Goal: Task Accomplishment & Management: Complete application form

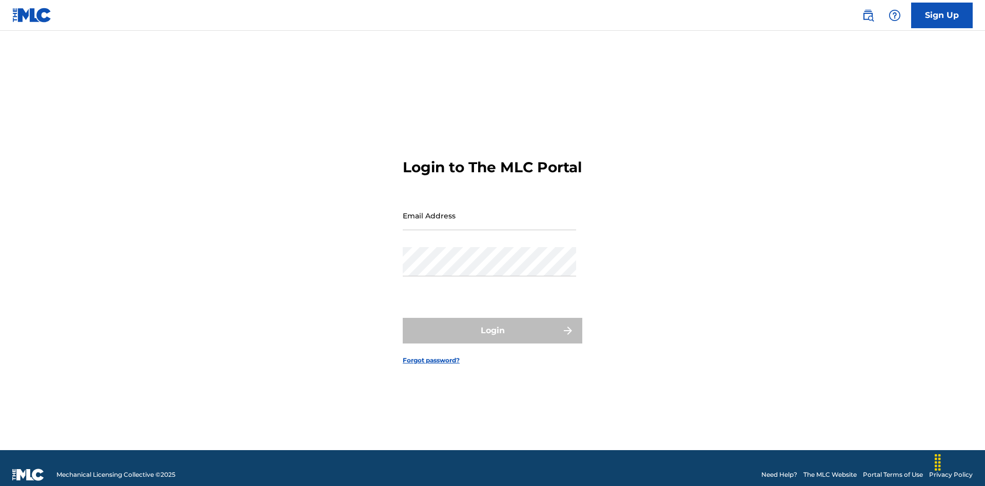
scroll to position [13, 0]
click at [489, 211] on input "Email Address" at bounding box center [489, 215] width 173 height 29
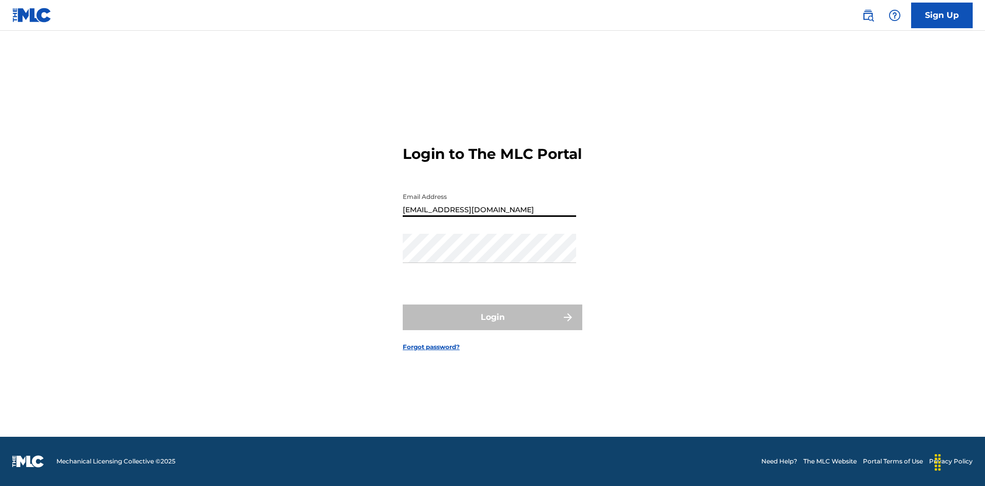
type input "[EMAIL_ADDRESS][DOMAIN_NAME]"
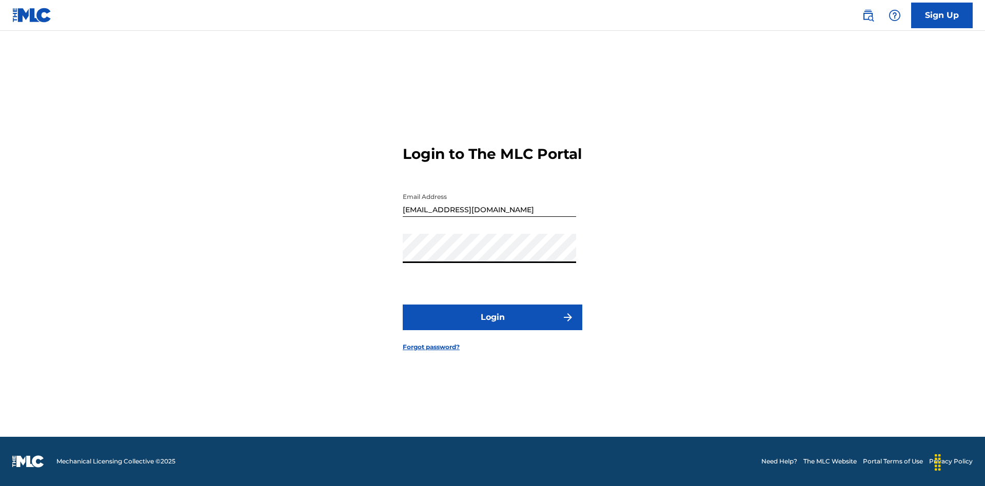
click at [493, 326] on button "Login" at bounding box center [493, 318] width 180 height 26
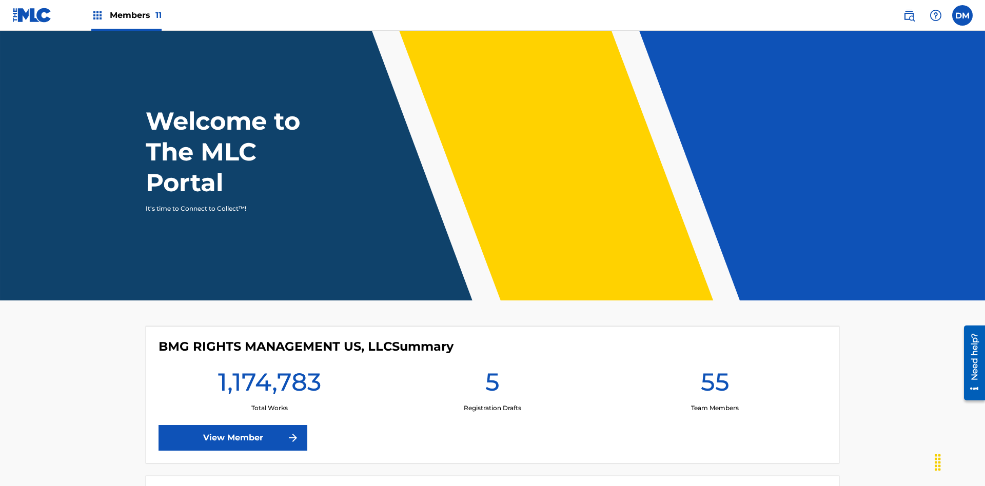
scroll to position [44, 0]
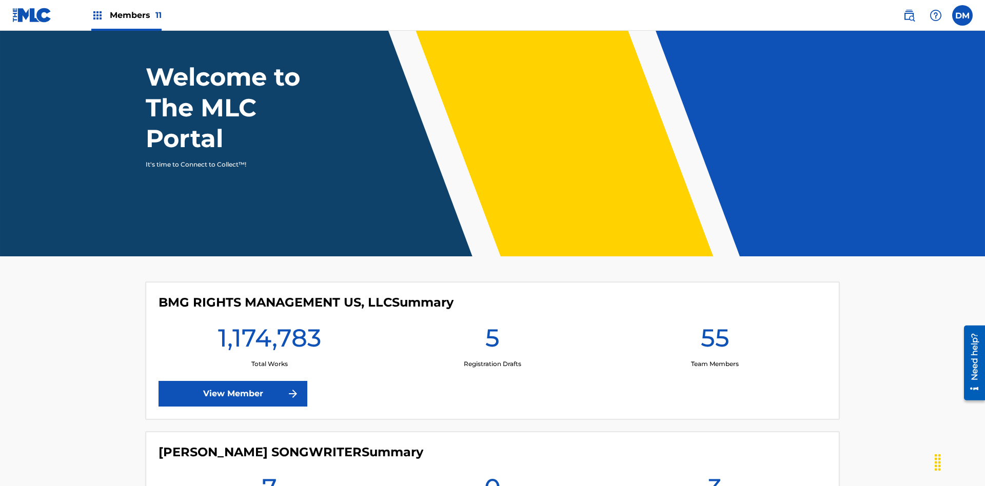
click at [126, 15] on span "Members 11" at bounding box center [136, 15] width 52 height 12
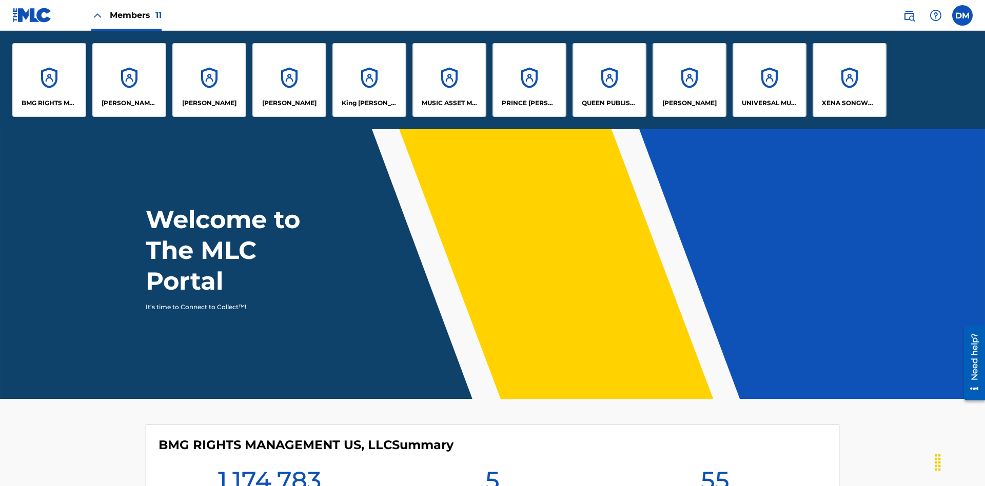
click at [769, 103] on p "UNIVERSAL MUSIC PUB GROUP" at bounding box center [770, 103] width 56 height 9
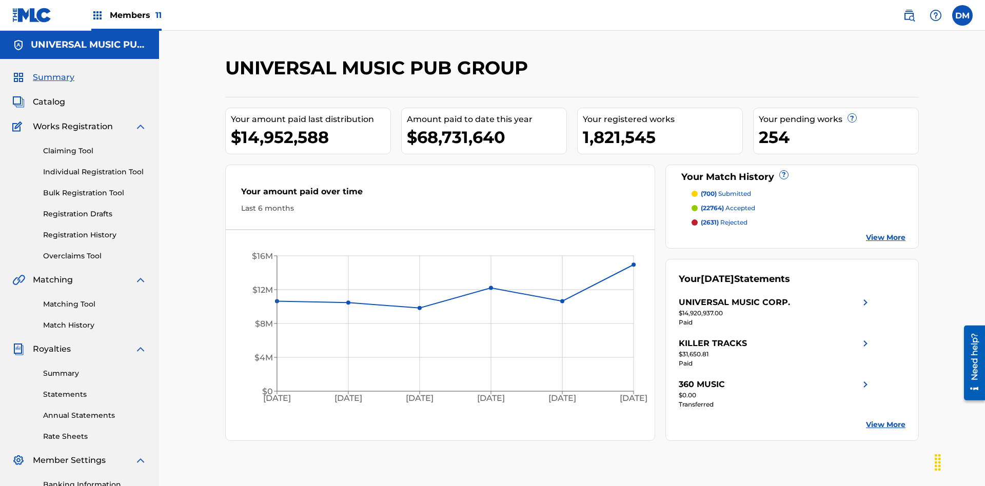
click at [95, 167] on link "Individual Registration Tool" at bounding box center [95, 172] width 104 height 11
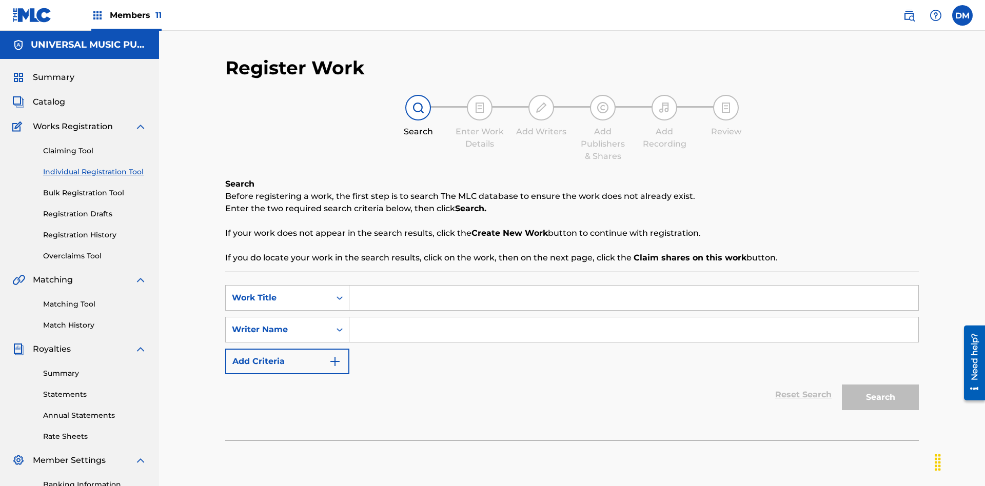
click at [634, 286] on input "Search Form" at bounding box center [633, 298] width 569 height 25
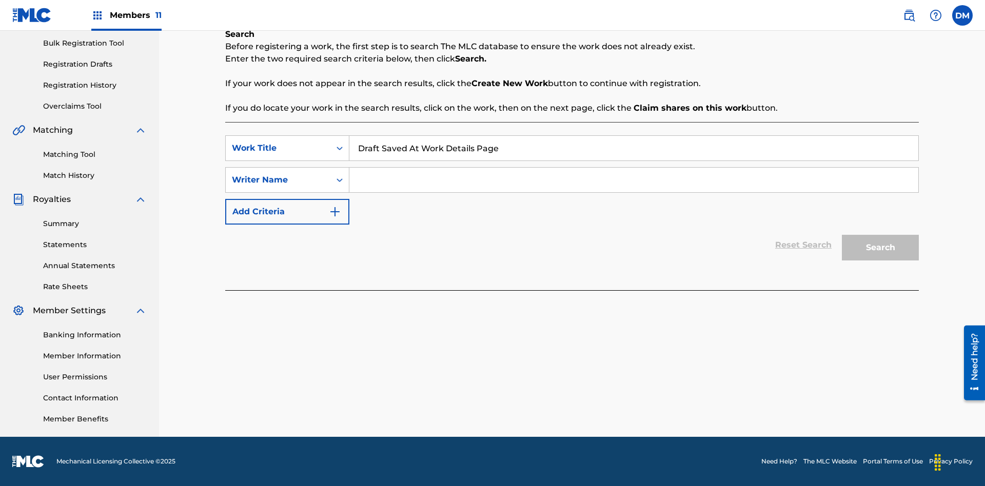
type input "Draft Saved At Work Details Page"
click at [634, 180] on input "Search Form" at bounding box center [633, 180] width 569 height 25
type input "QWERTYUIOP"
click at [880, 248] on button "Search" at bounding box center [880, 248] width 77 height 26
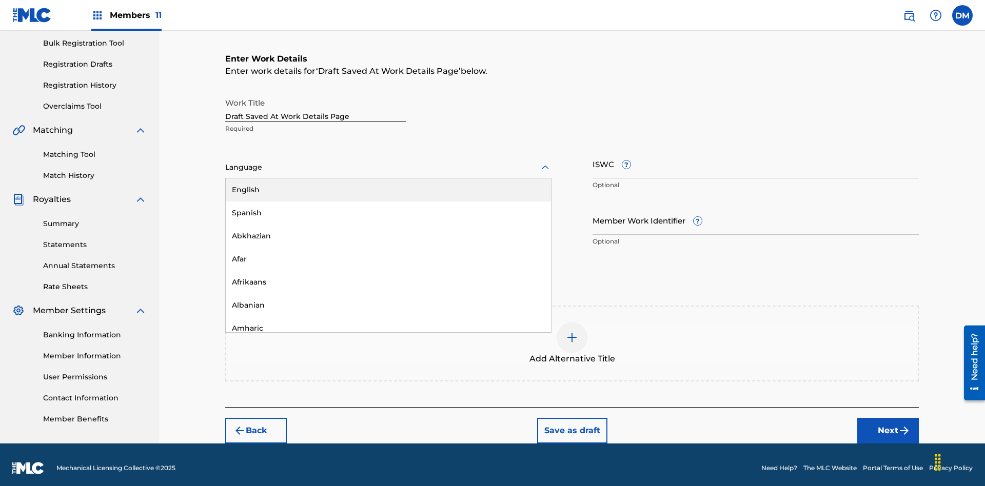
click at [388, 252] on div "Afar" at bounding box center [388, 259] width 325 height 23
click at [756, 213] on input "Member Work Identifier ?" at bounding box center [756, 220] width 326 height 29
type input "[PHONE_NUMBER]"
click at [756, 157] on input "ISWC ?" at bounding box center [756, 163] width 326 height 29
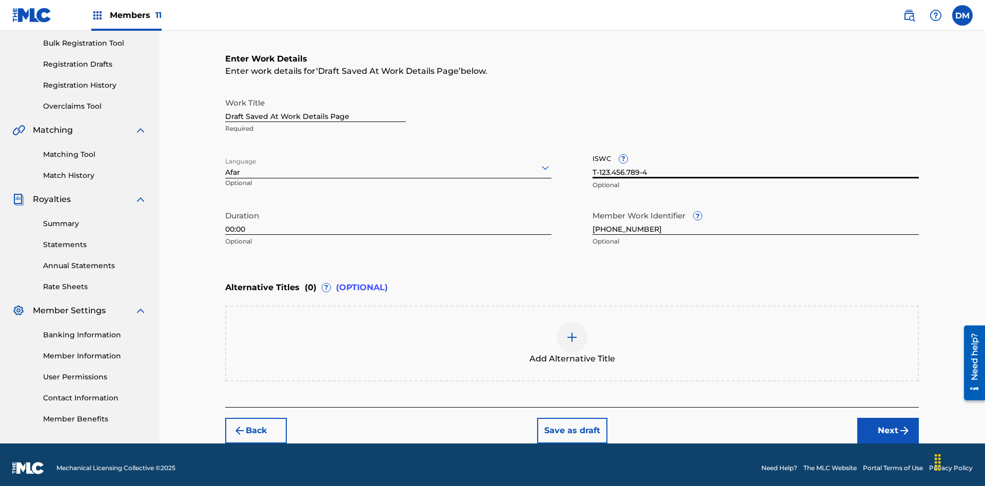
type input "T-123.456.789-4"
click at [572, 337] on img at bounding box center [572, 337] width 12 height 12
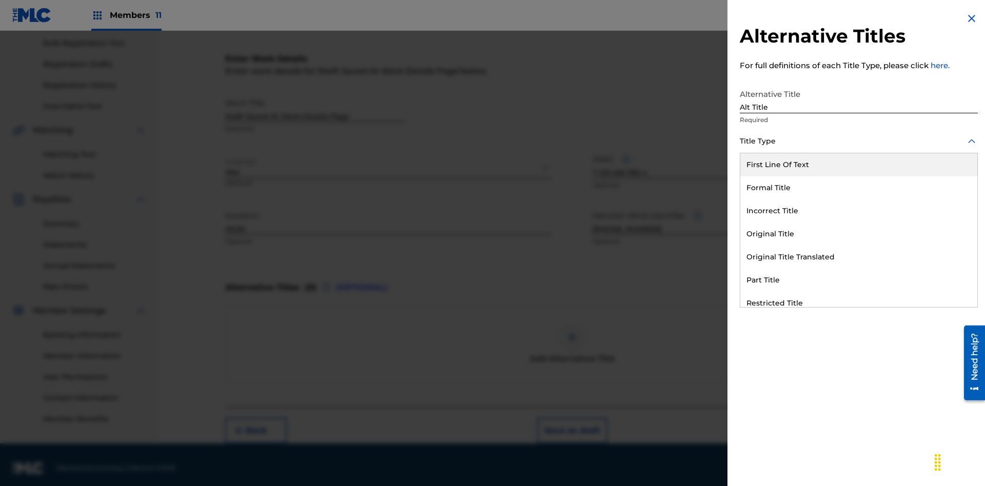
click at [859, 234] on div "Original Title" at bounding box center [858, 234] width 237 height 23
click at [859, 187] on div at bounding box center [859, 187] width 238 height 13
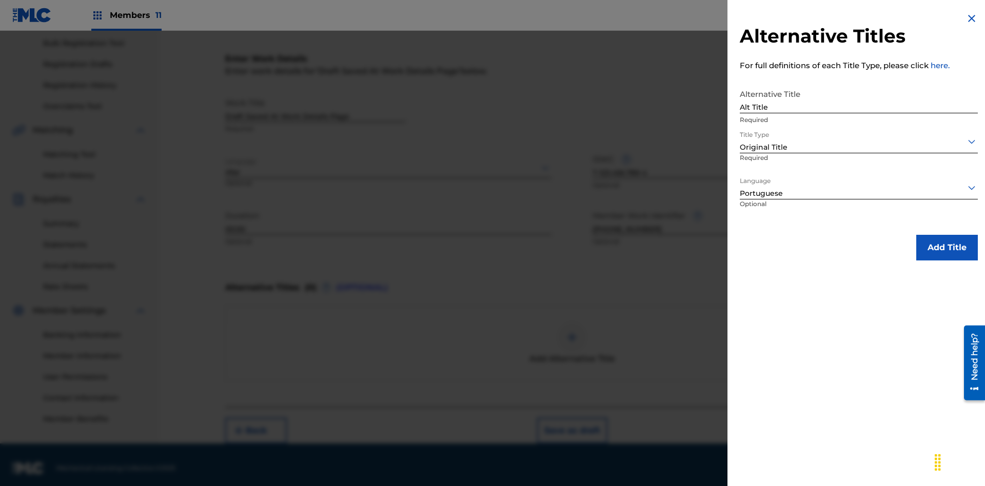
click at [947, 247] on button "Add Title" at bounding box center [947, 248] width 62 height 26
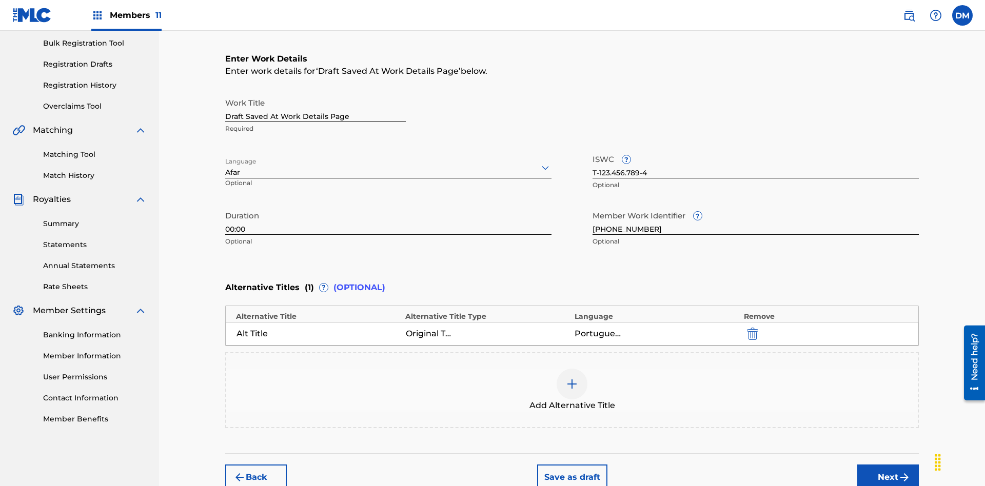
click at [572, 465] on button "Save as draft" at bounding box center [572, 478] width 70 height 26
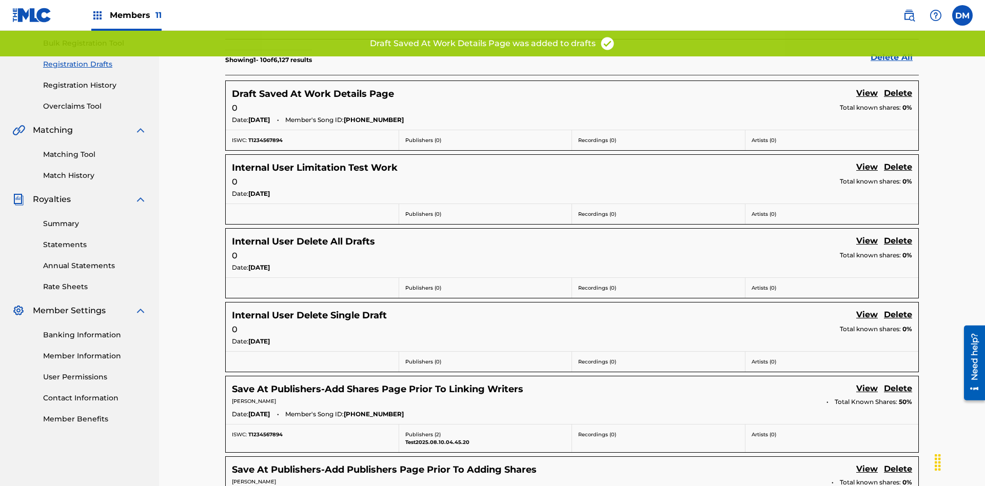
click at [867, 87] on link "View" at bounding box center [867, 94] width 22 height 14
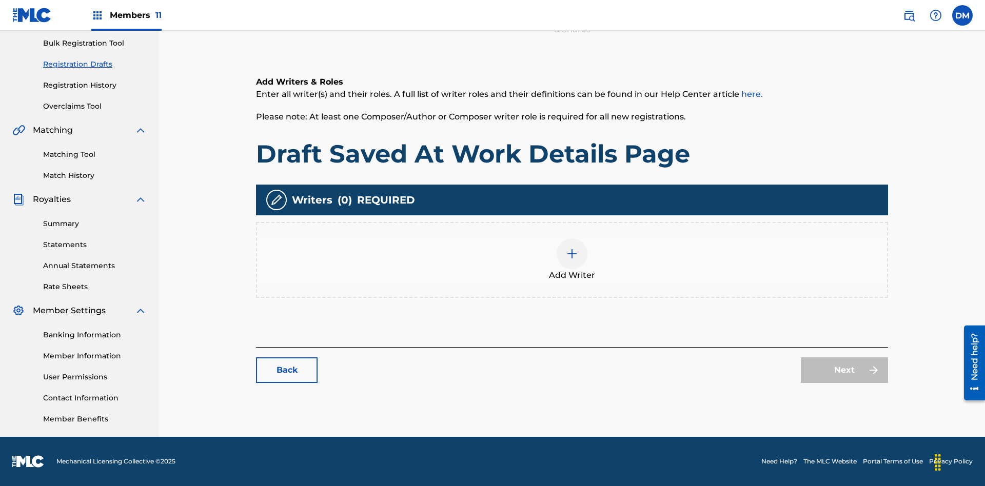
click at [566, 260] on img at bounding box center [572, 254] width 12 height 12
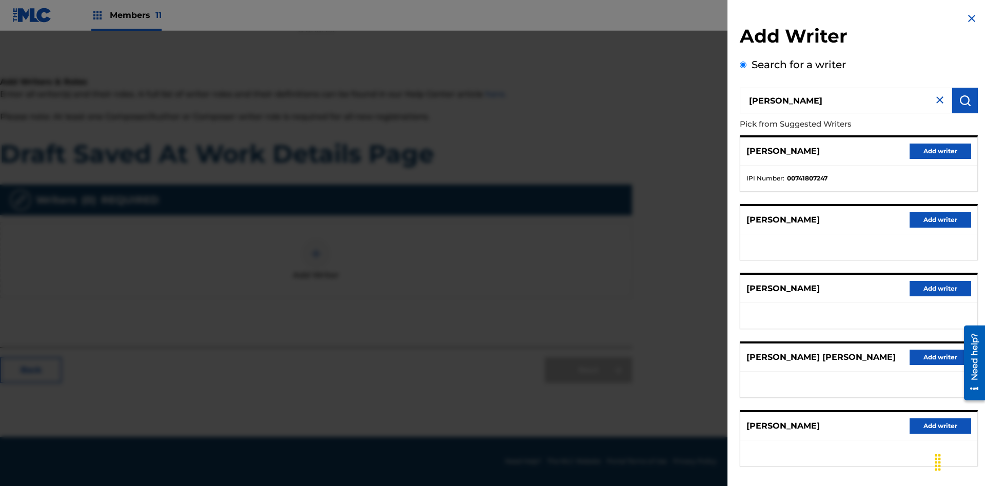
click at [940, 151] on button "Add writer" at bounding box center [941, 151] width 62 height 15
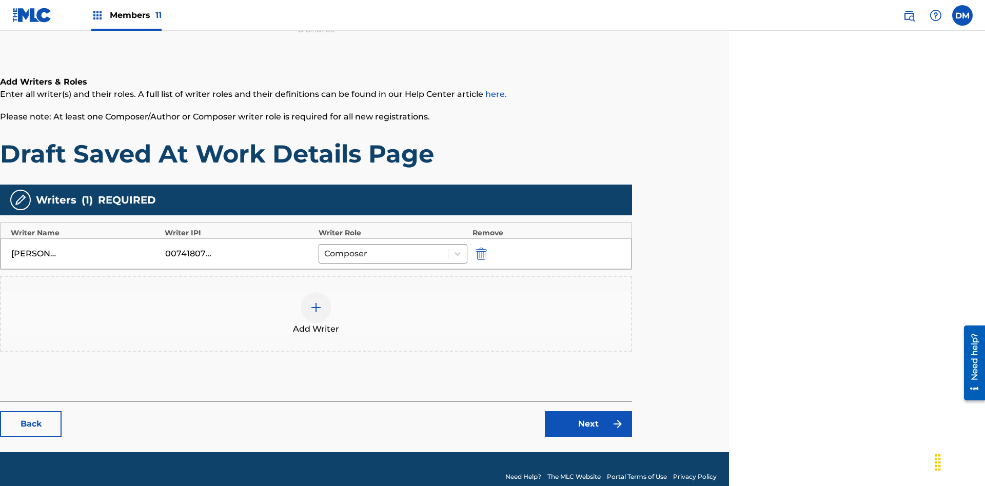
click at [588, 411] on link "Next" at bounding box center [588, 424] width 87 height 26
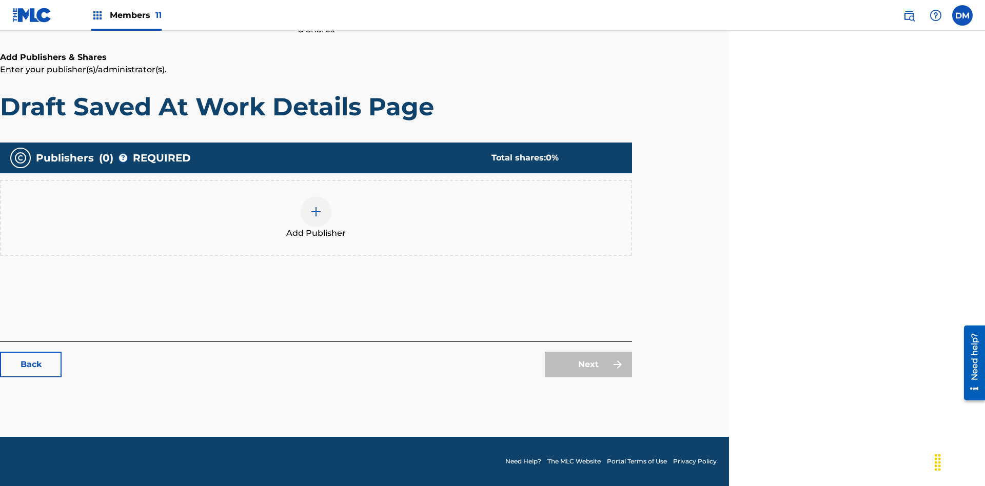
click at [316, 211] on img at bounding box center [316, 212] width 12 height 12
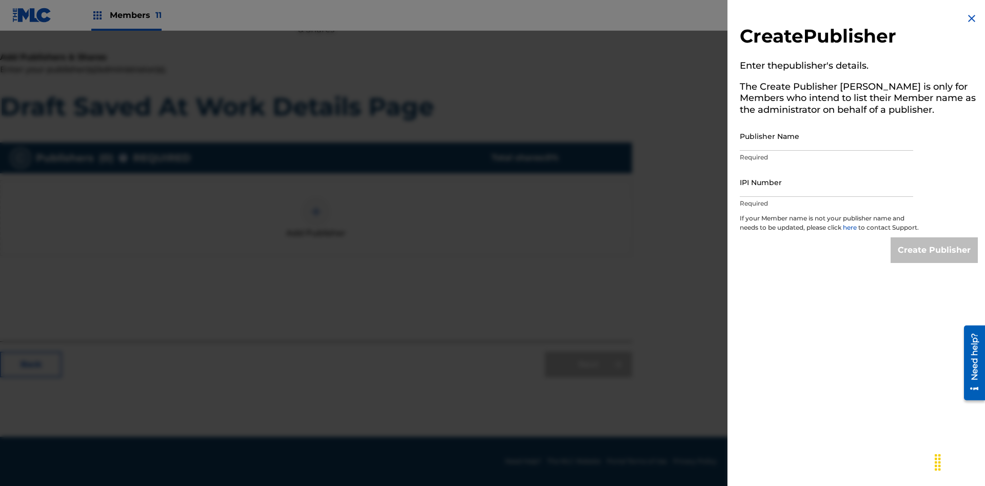
click at [826, 136] on input "Publisher Name" at bounding box center [826, 136] width 173 height 29
click at [826, 182] on input "IPI Number" at bounding box center [826, 182] width 173 height 29
click at [935, 260] on input "Create Publisher" at bounding box center [934, 251] width 87 height 26
click at [935, 238] on input "Create Publisher" at bounding box center [934, 251] width 87 height 26
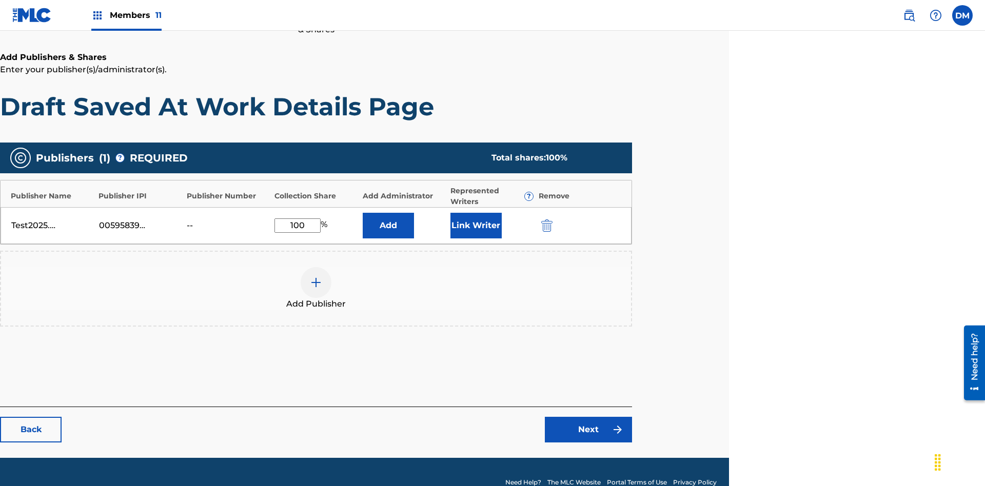
type input "100"
click at [476, 213] on button "Link Writer" at bounding box center [475, 226] width 51 height 26
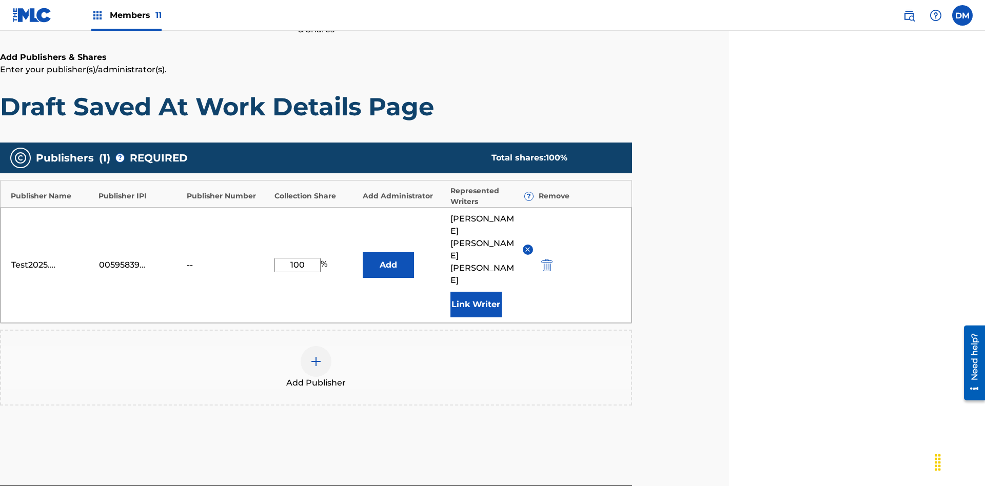
click at [476, 292] on button "Link Writer" at bounding box center [475, 305] width 51 height 26
click at [388, 252] on button "Add" at bounding box center [388, 265] width 51 height 26
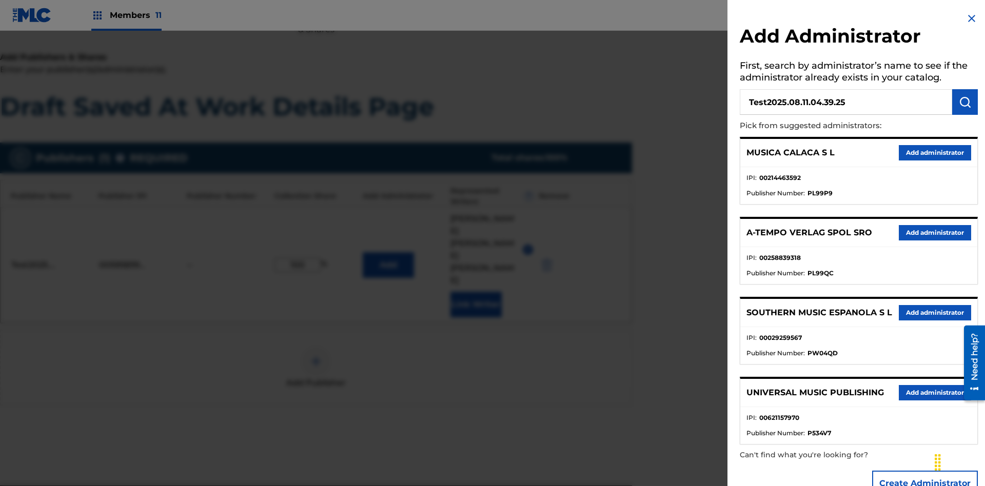
type input "Test2025.08.11.04.39.25"
click at [965, 102] on img "submit" at bounding box center [965, 102] width 12 height 12
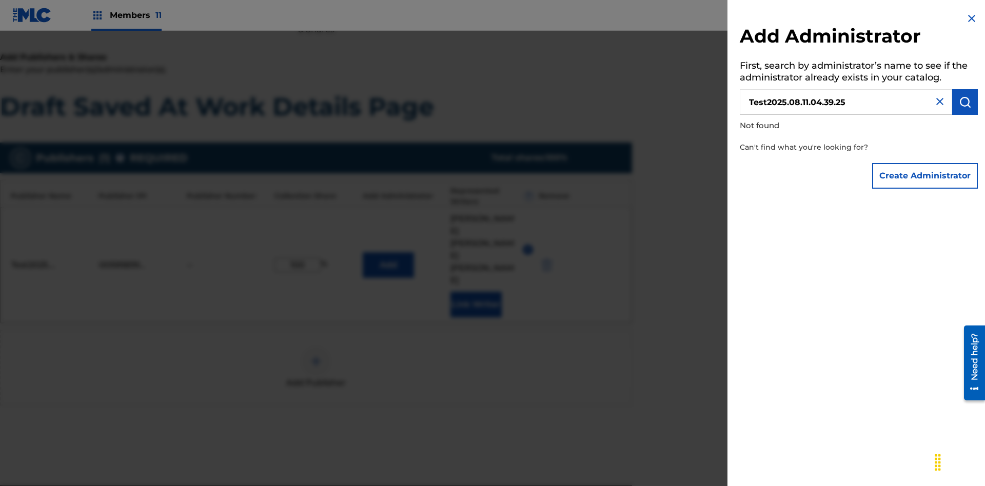
click at [925, 175] on button "Create Administrator" at bounding box center [925, 176] width 106 height 26
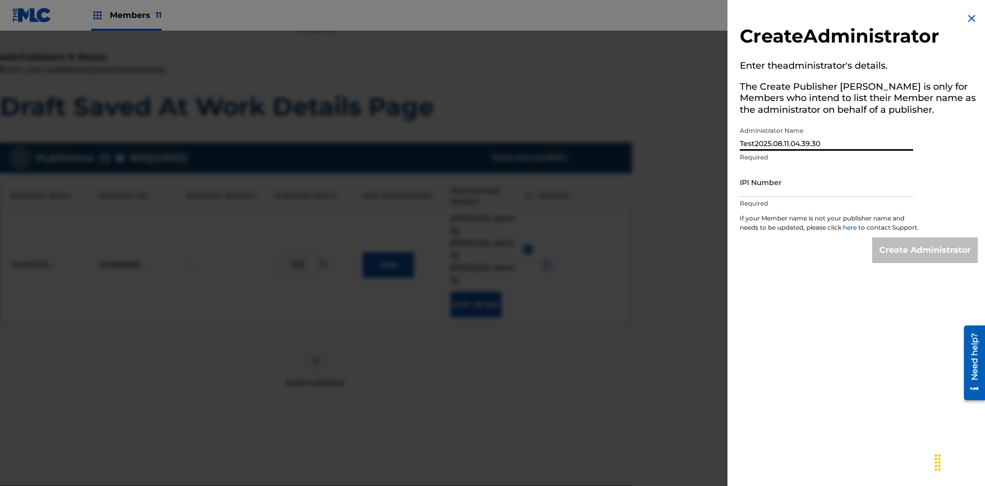
click at [826, 182] on input "IPI Number" at bounding box center [826, 182] width 173 height 29
click at [925, 260] on input "Create Administrator" at bounding box center [925, 251] width 106 height 26
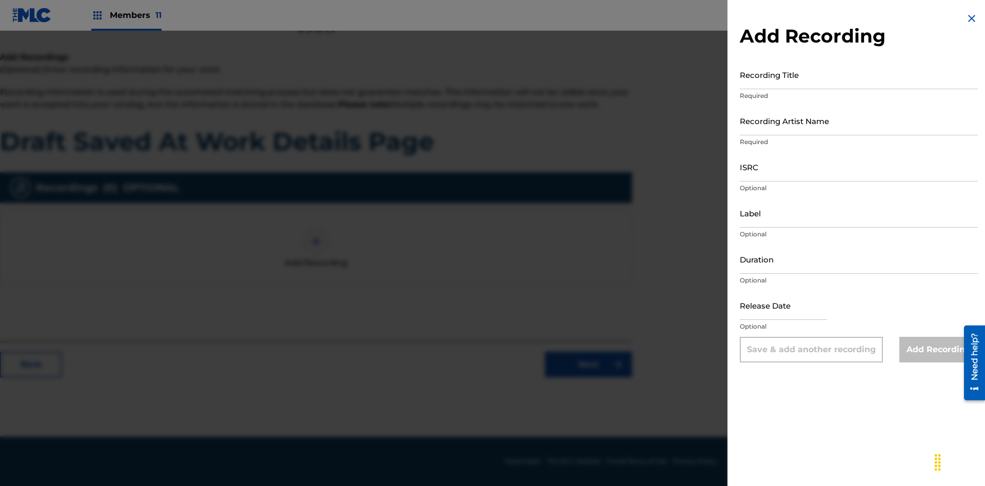
click at [859, 74] on input "Recording Title" at bounding box center [859, 74] width 238 height 29
type input "Best Song Ever"
click at [859, 121] on input "Recording Artist Name" at bounding box center [859, 120] width 238 height 29
type input "[PERSON_NAME]"
click at [859, 167] on input "ISRC" at bounding box center [859, 166] width 238 height 29
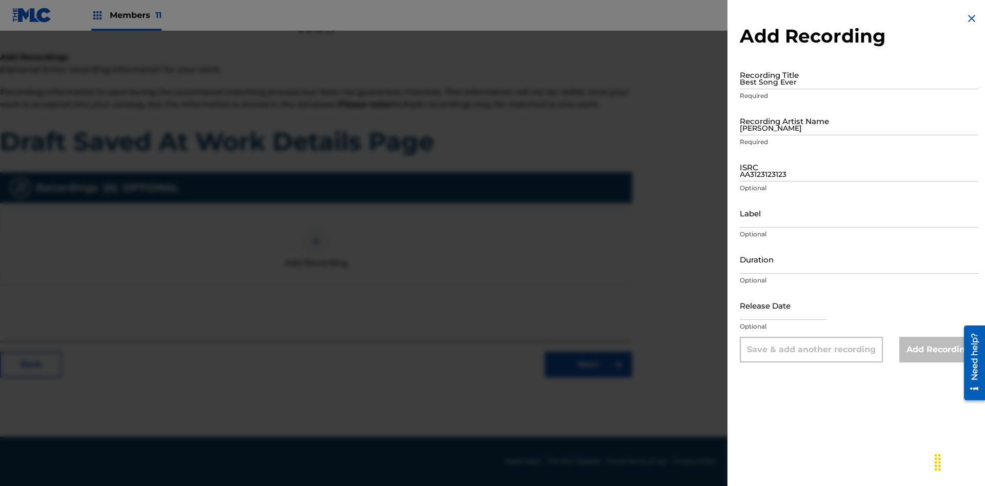
type input "AA3123123123"
click at [859, 213] on input "Label" at bounding box center [859, 213] width 238 height 29
type input "The Label"
click at [859, 259] on input "Duration" at bounding box center [859, 259] width 238 height 29
type input "1"
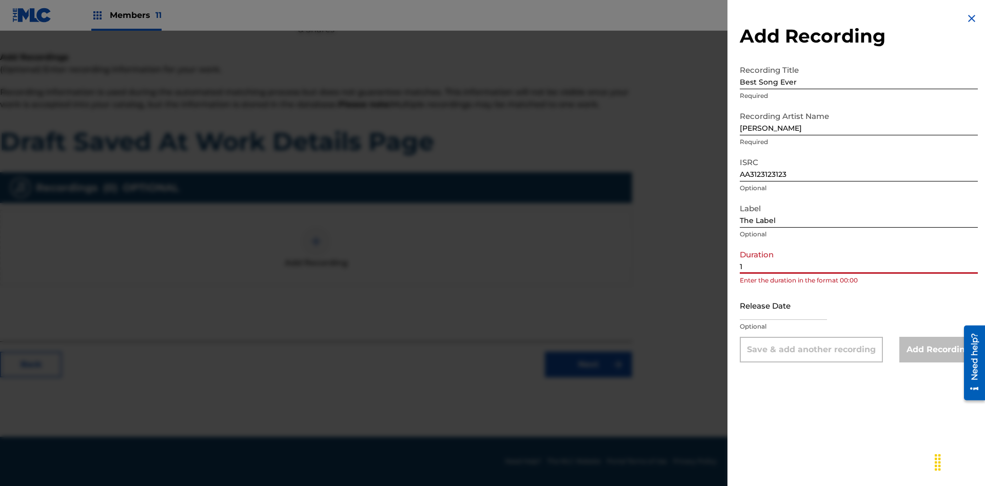
click at [859, 259] on input "1" at bounding box center [859, 259] width 238 height 29
click at [792, 306] on input "text" at bounding box center [783, 305] width 87 height 29
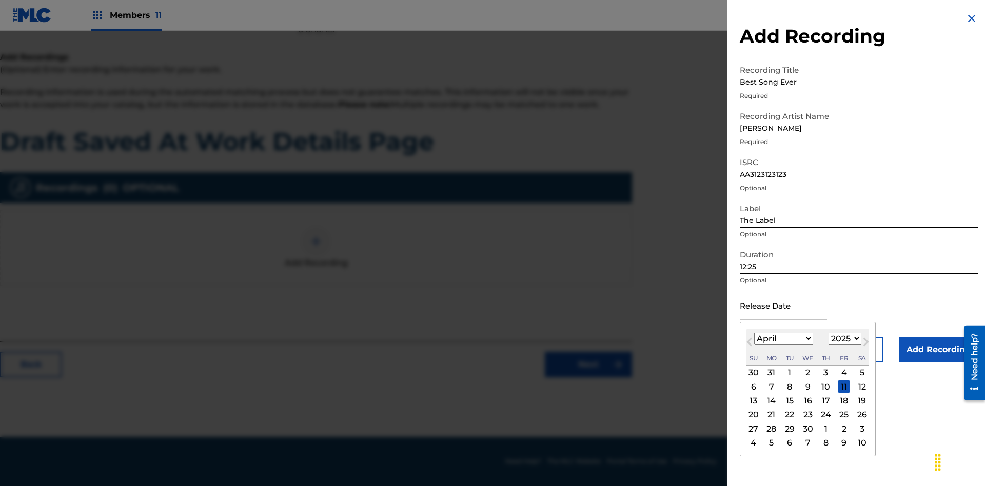
click at [843, 339] on select "1900 1901 1902 1903 1904 1905 1906 1907 1908 1909 1910 1911 1912 1913 1914 1915…" at bounding box center [845, 339] width 33 height 12
click at [824, 373] on div "1" at bounding box center [826, 373] width 12 height 12
click at [938, 350] on input "Add Recording" at bounding box center [938, 350] width 78 height 26
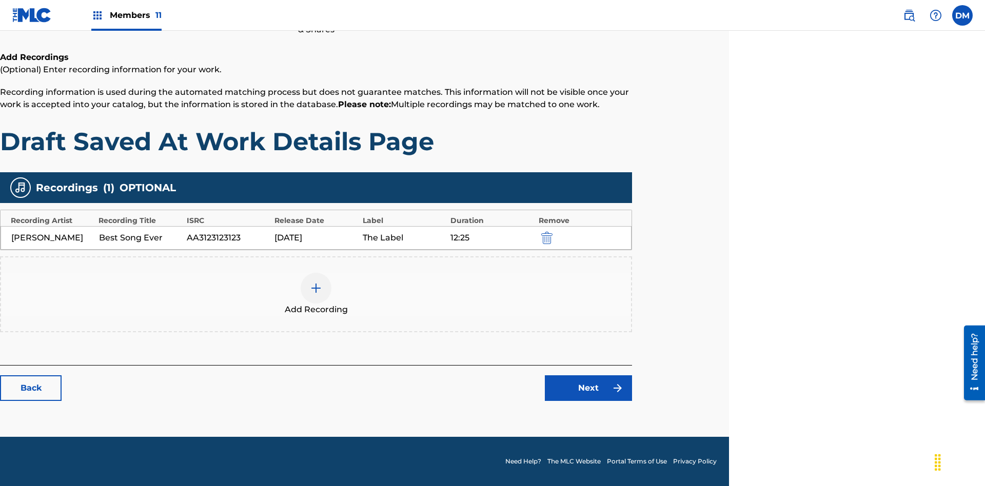
click at [588, 388] on link "Next" at bounding box center [588, 389] width 87 height 26
